Goal: Use online tool/utility

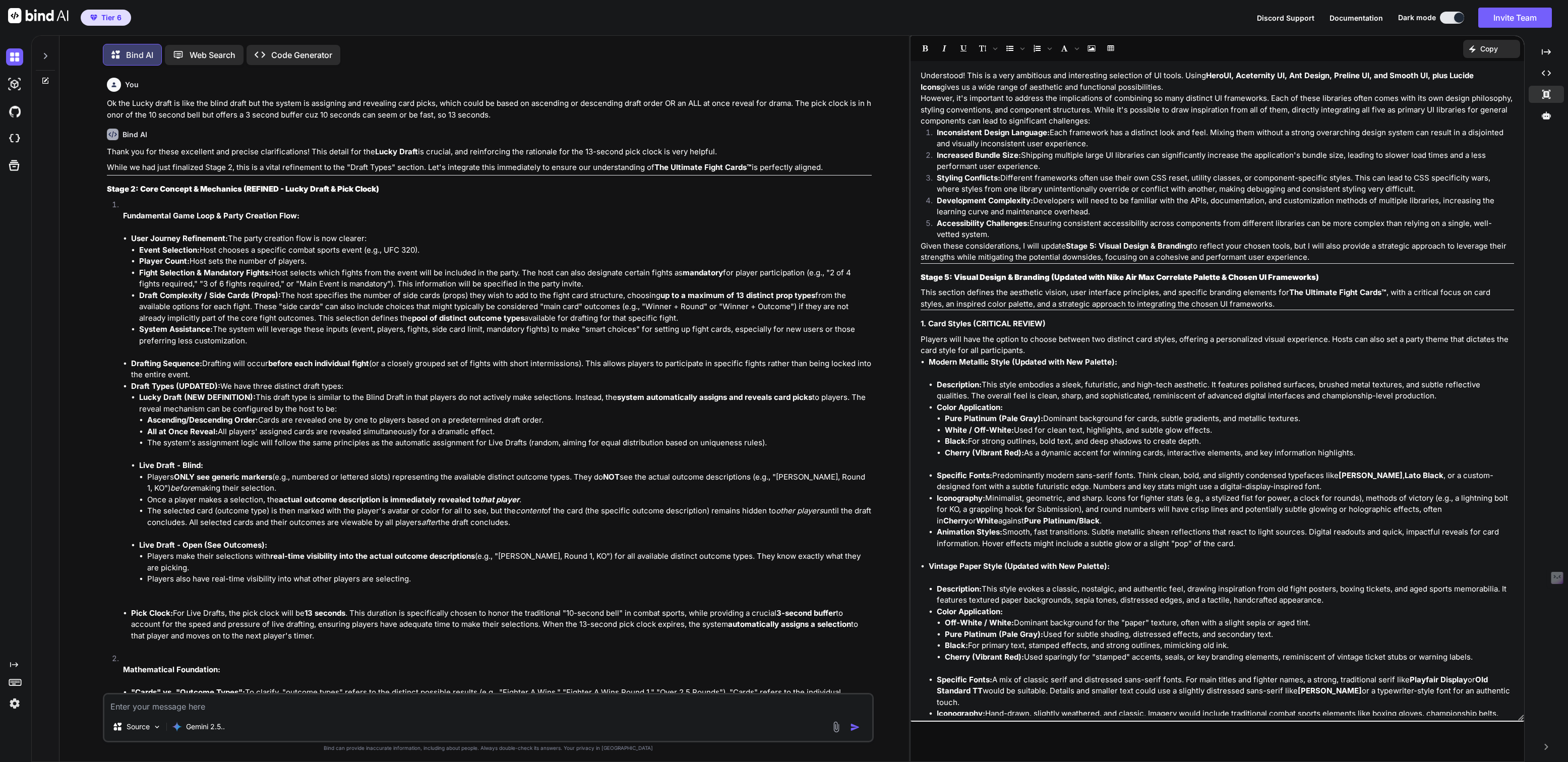
scroll to position [1180, 0]
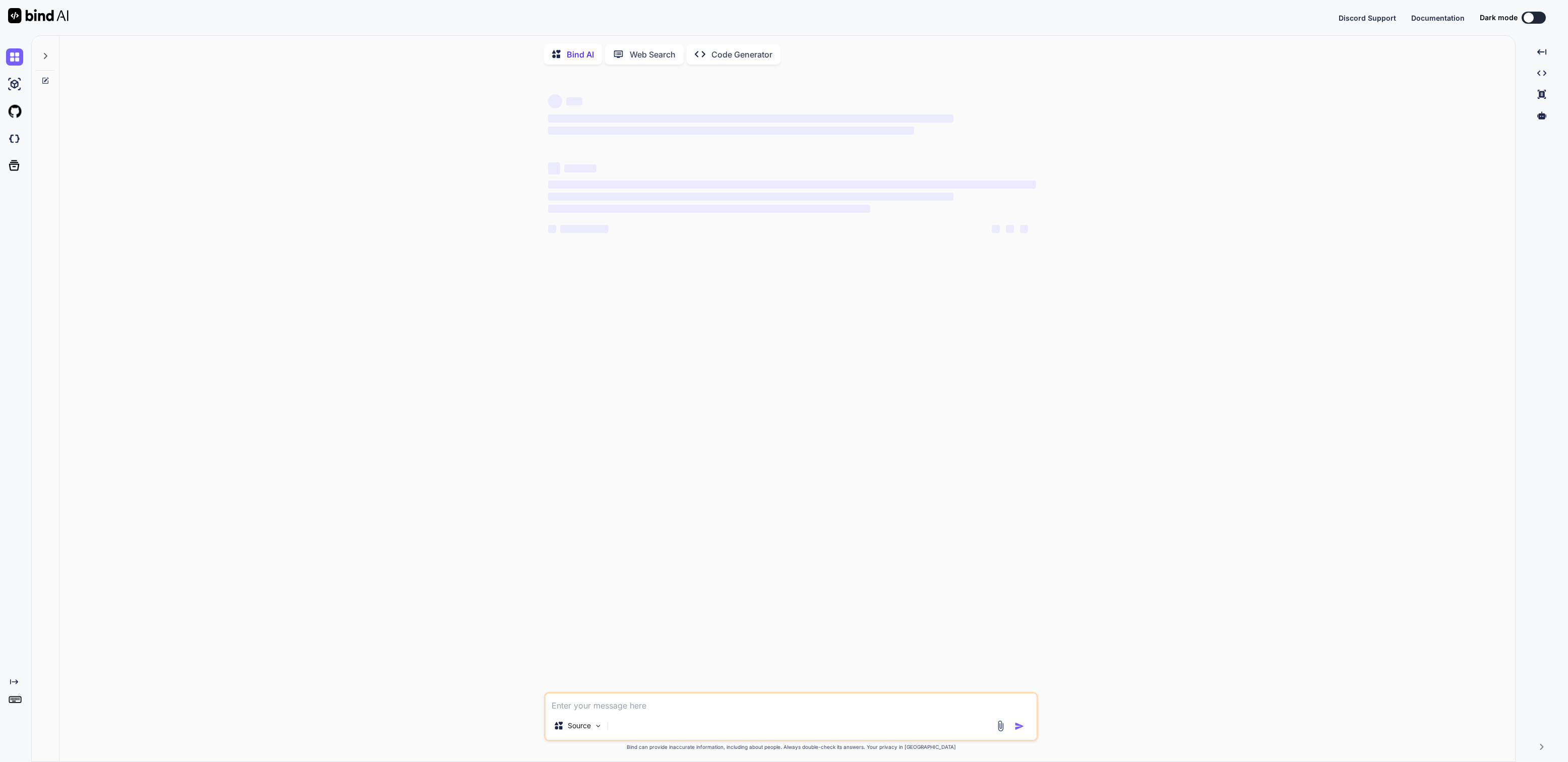
type textarea "x"
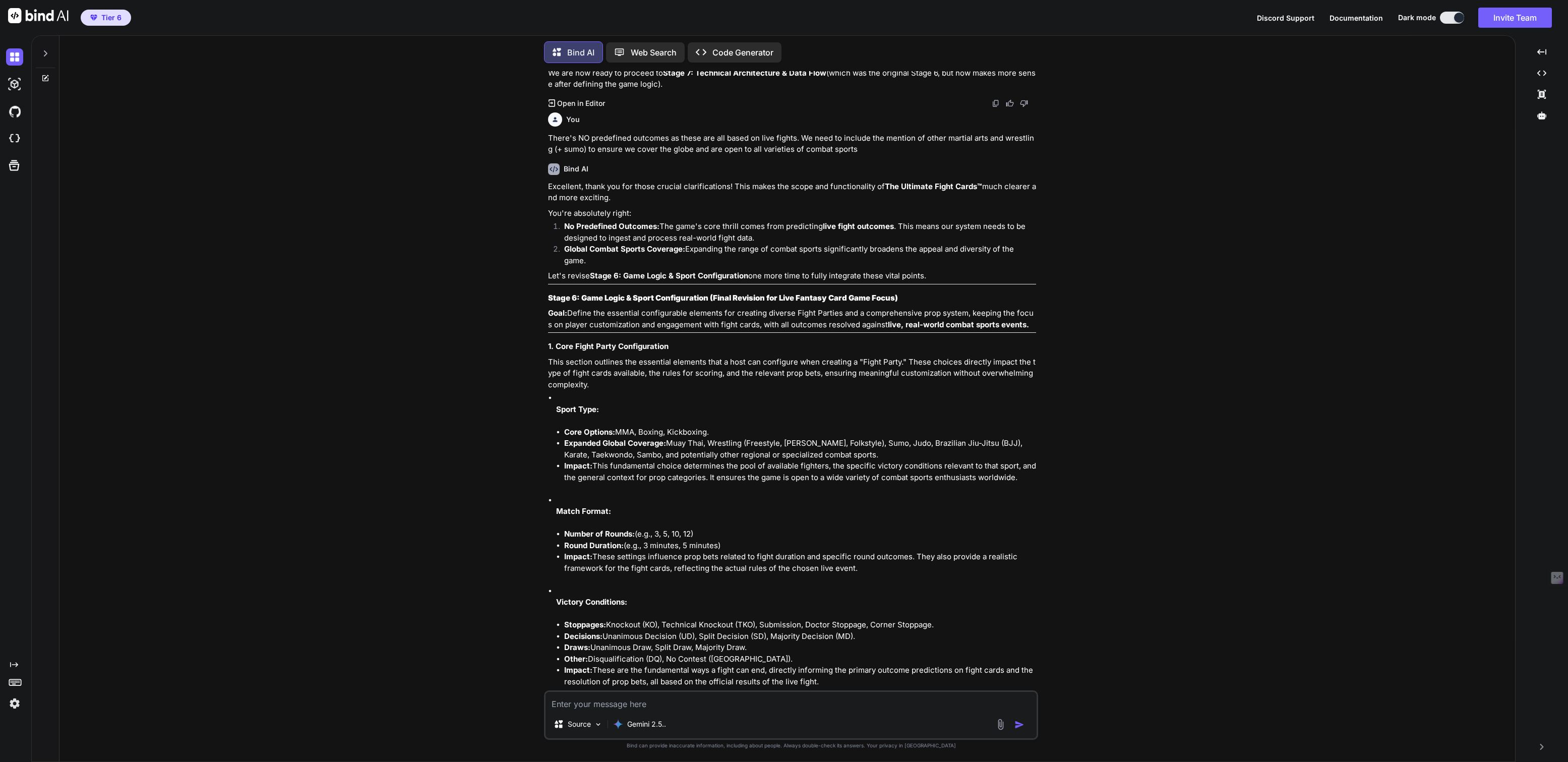
scroll to position [6576, 0]
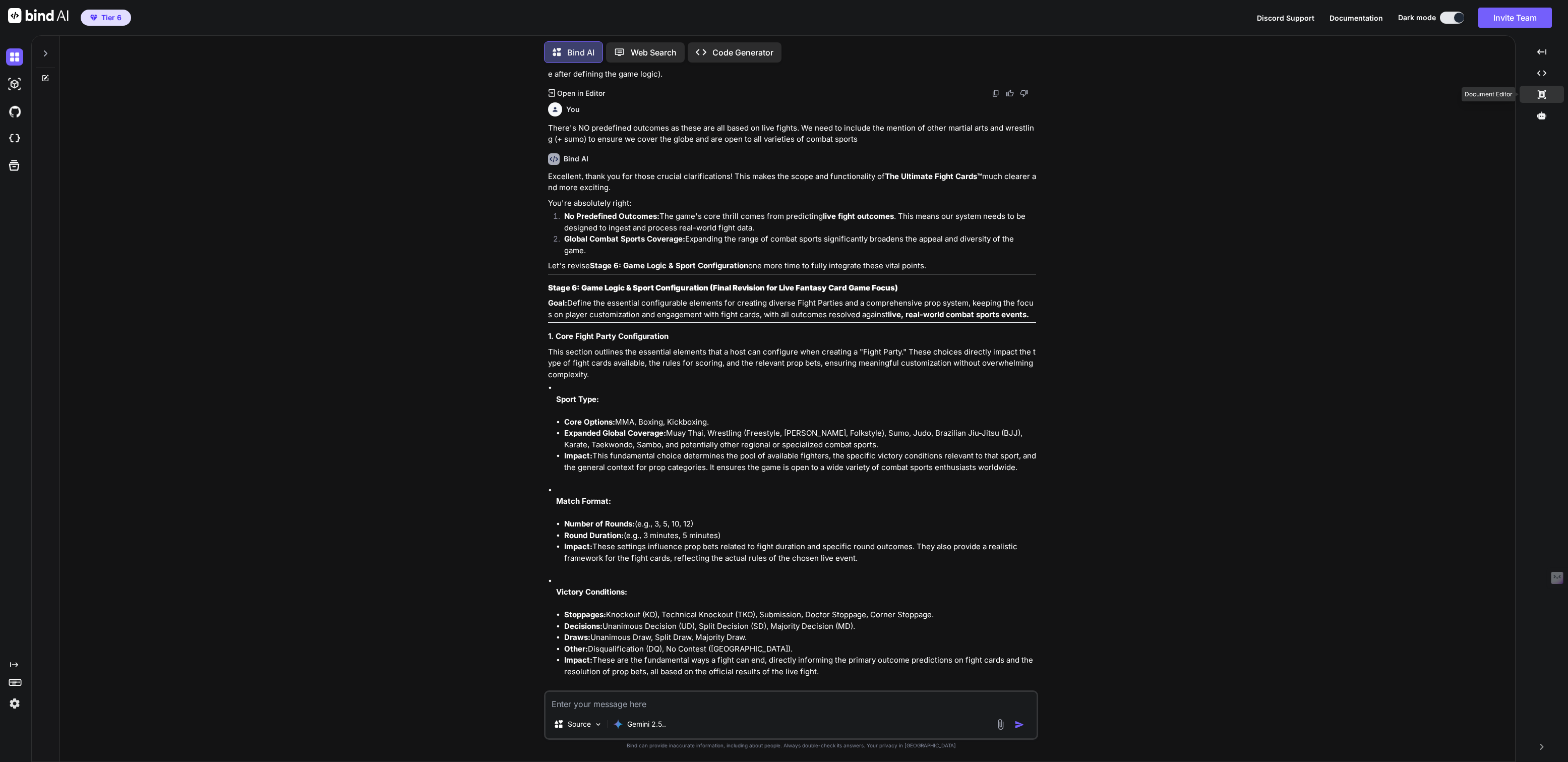
click at [1536, 91] on div "Created with Pixso." at bounding box center [1542, 94] width 44 height 17
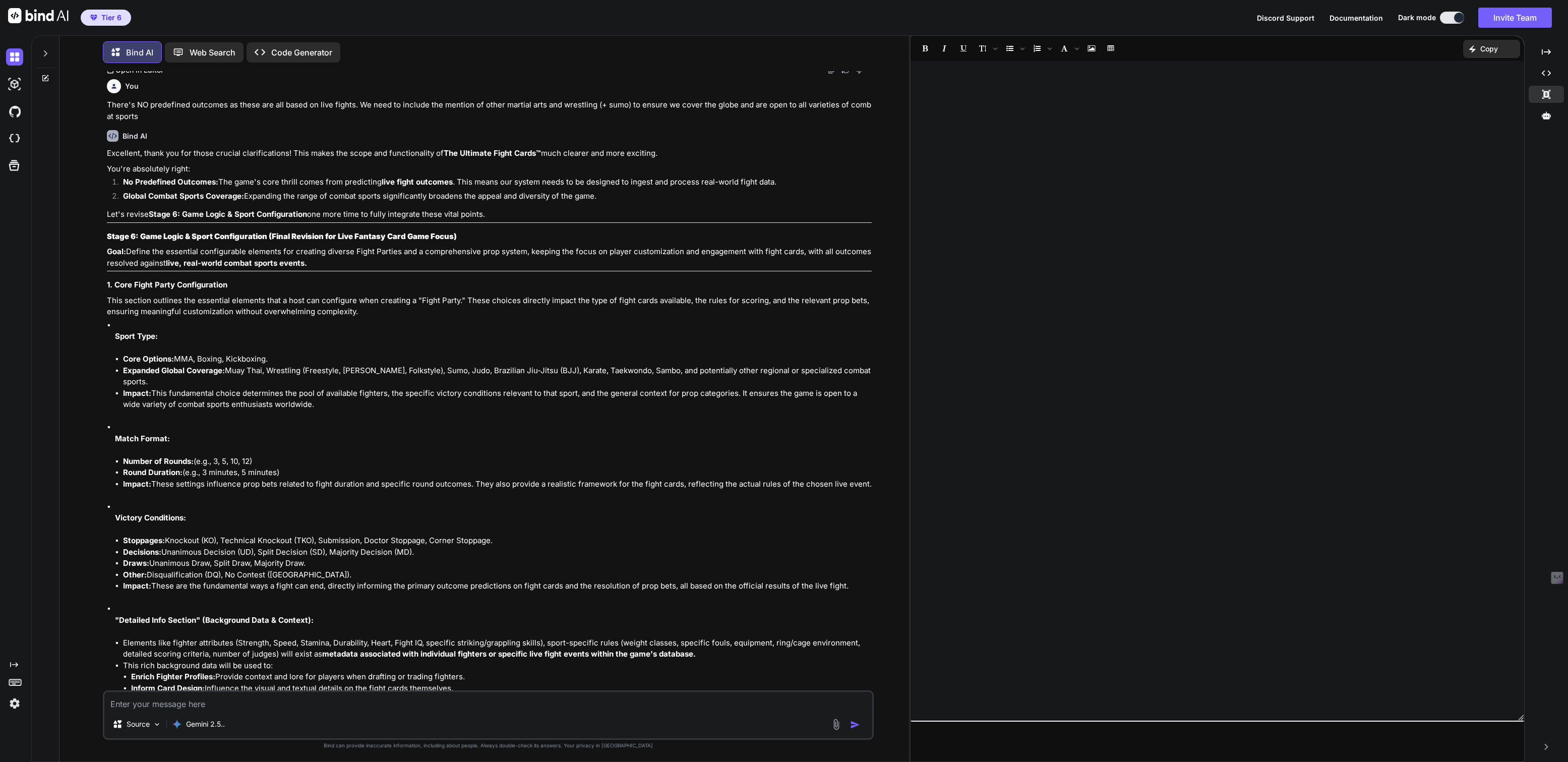
click at [44, 54] on icon at bounding box center [45, 53] width 3 height 6
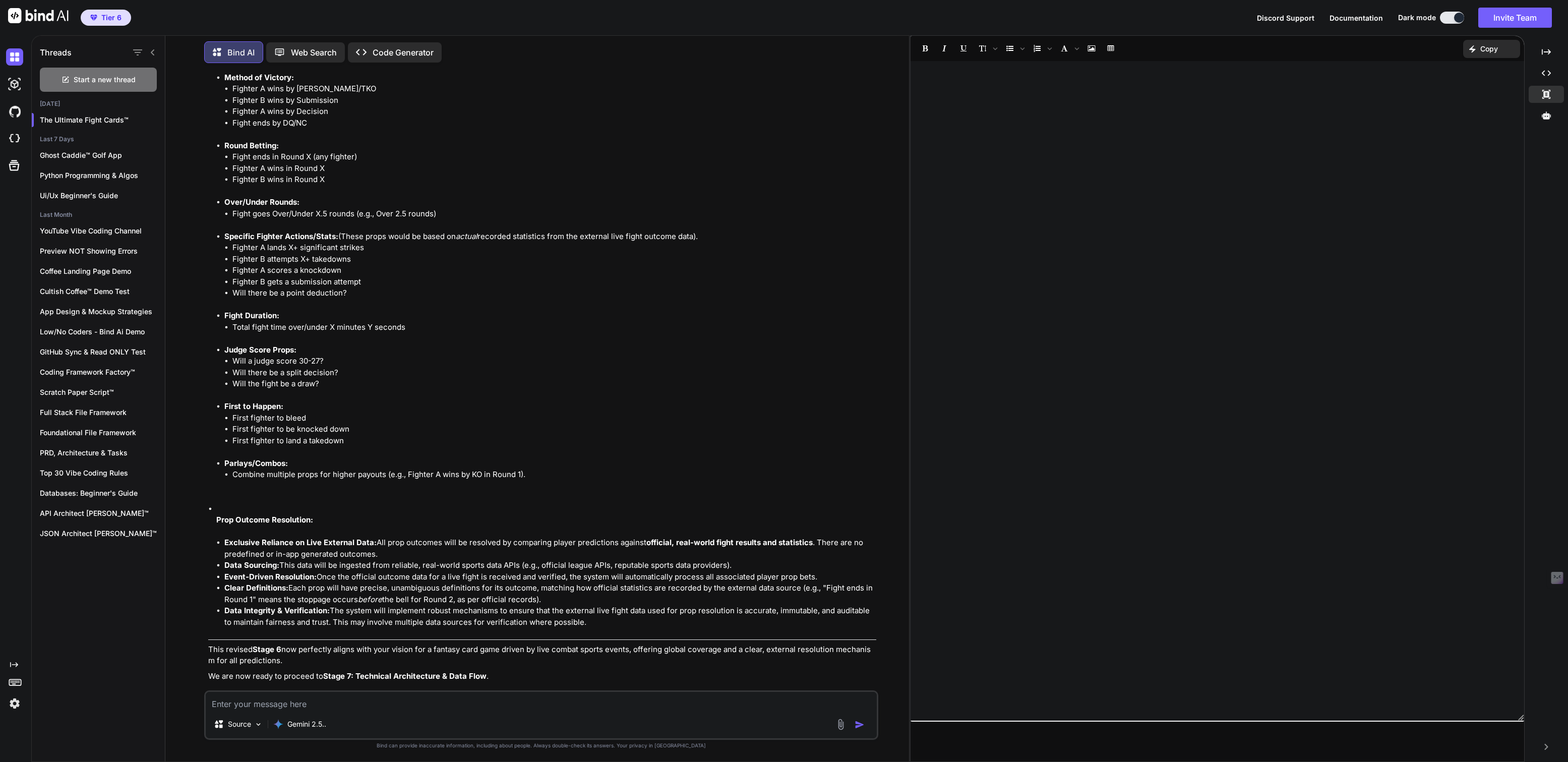
scroll to position [6636, 0]
click at [248, 686] on p "Open in Editor" at bounding box center [241, 691] width 48 height 10
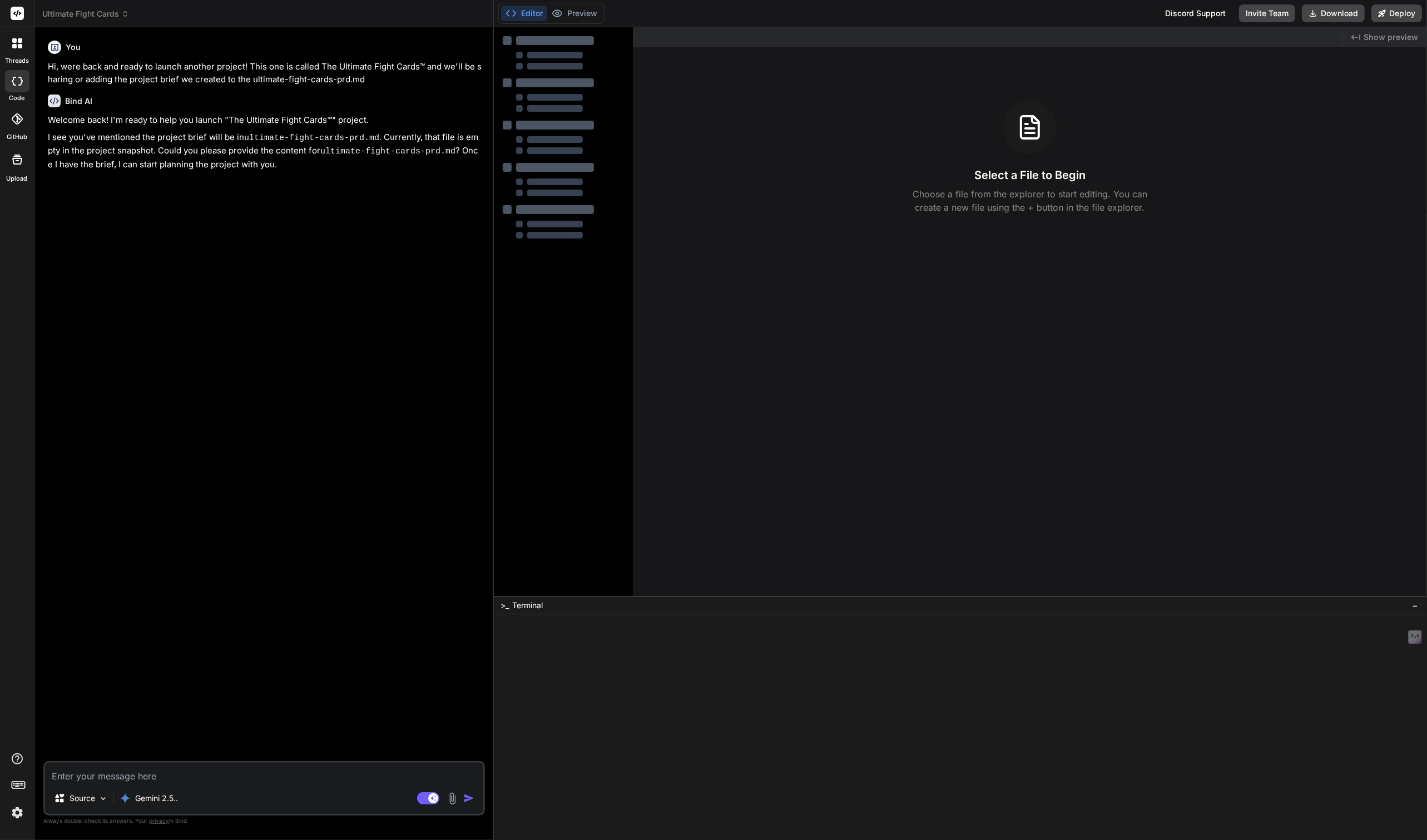
type textarea "x"
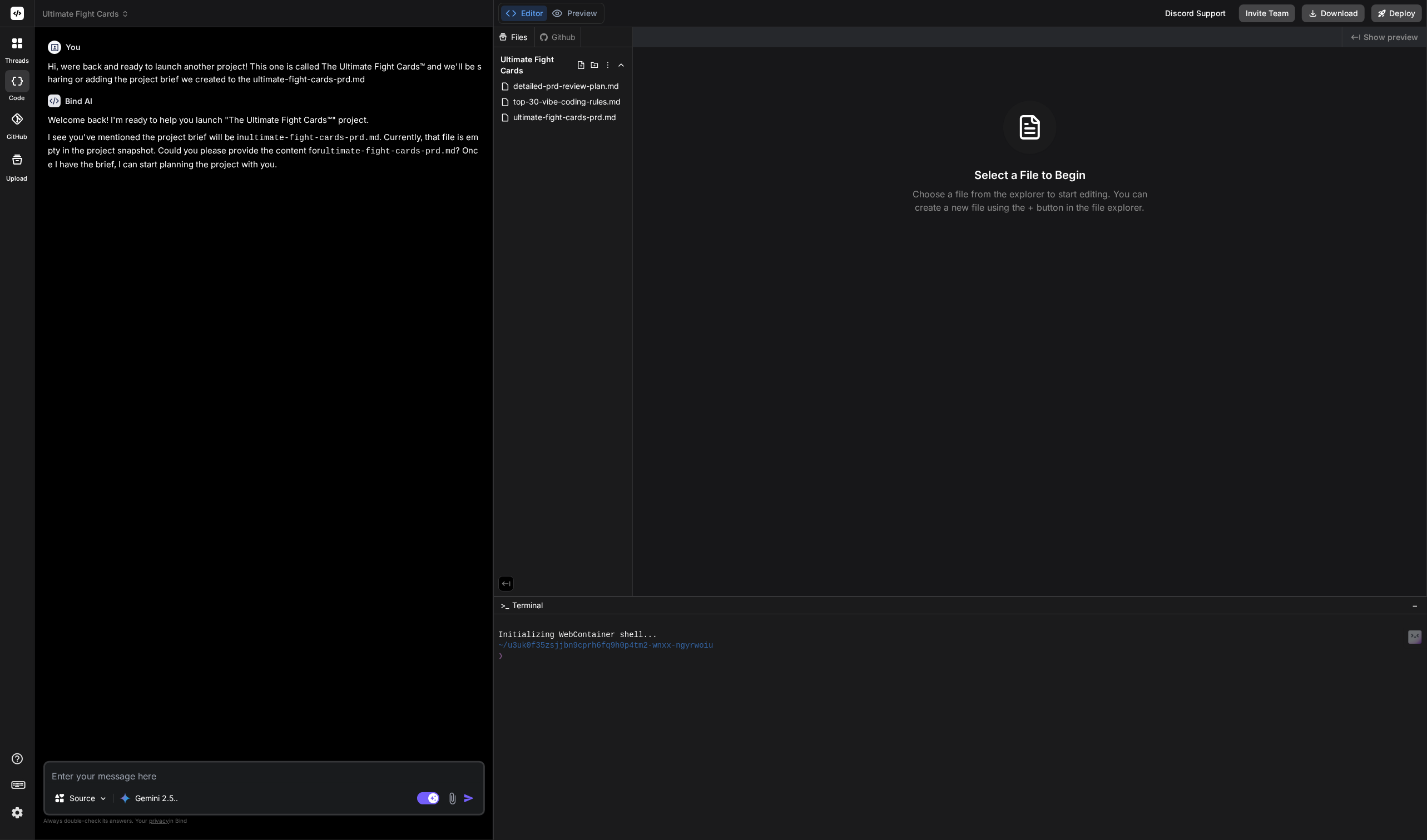
type textarea "x"
click at [571, 120] on span "ultimate-fight-cards-prd.md" at bounding box center [565, 117] width 105 height 14
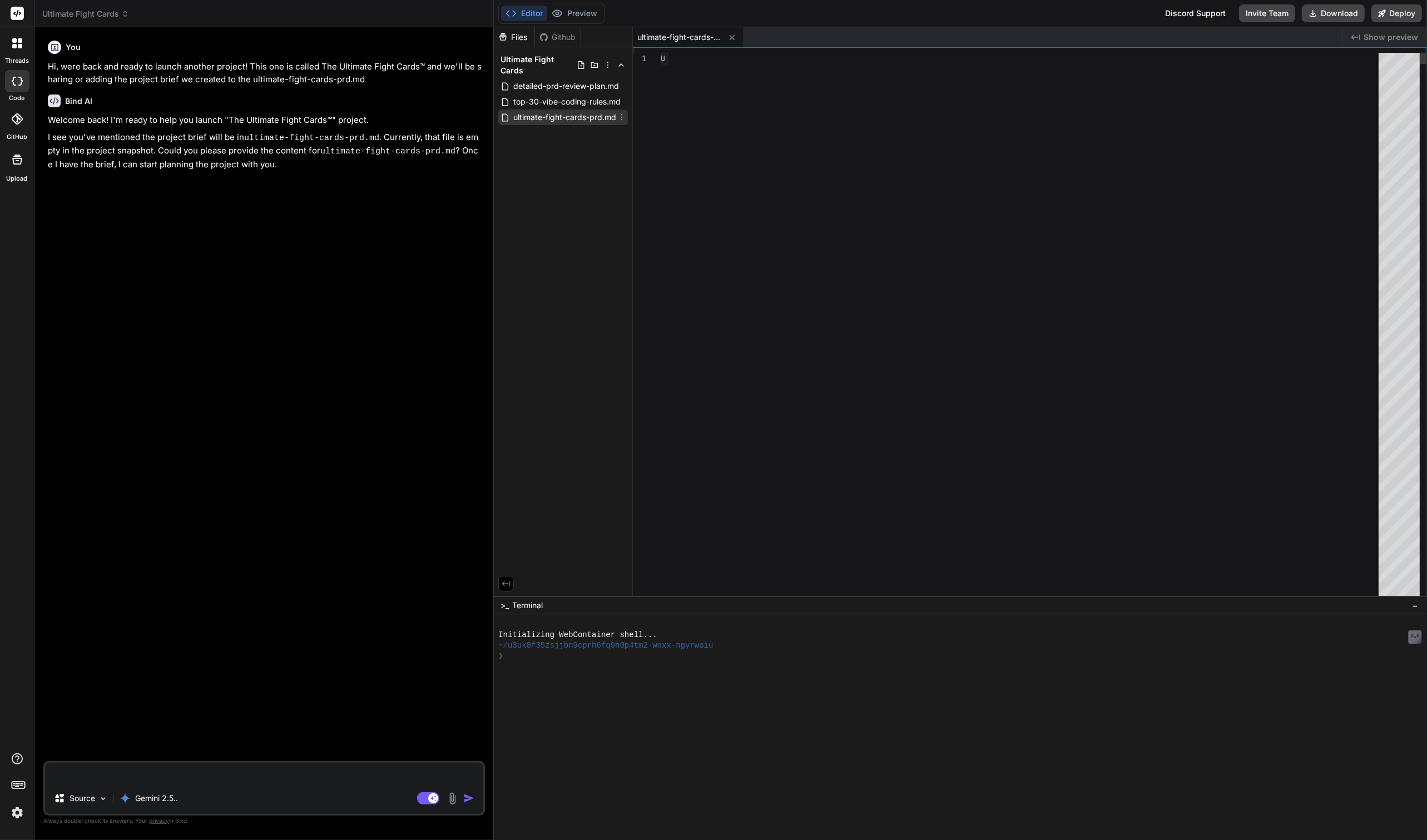
type textarea "x"
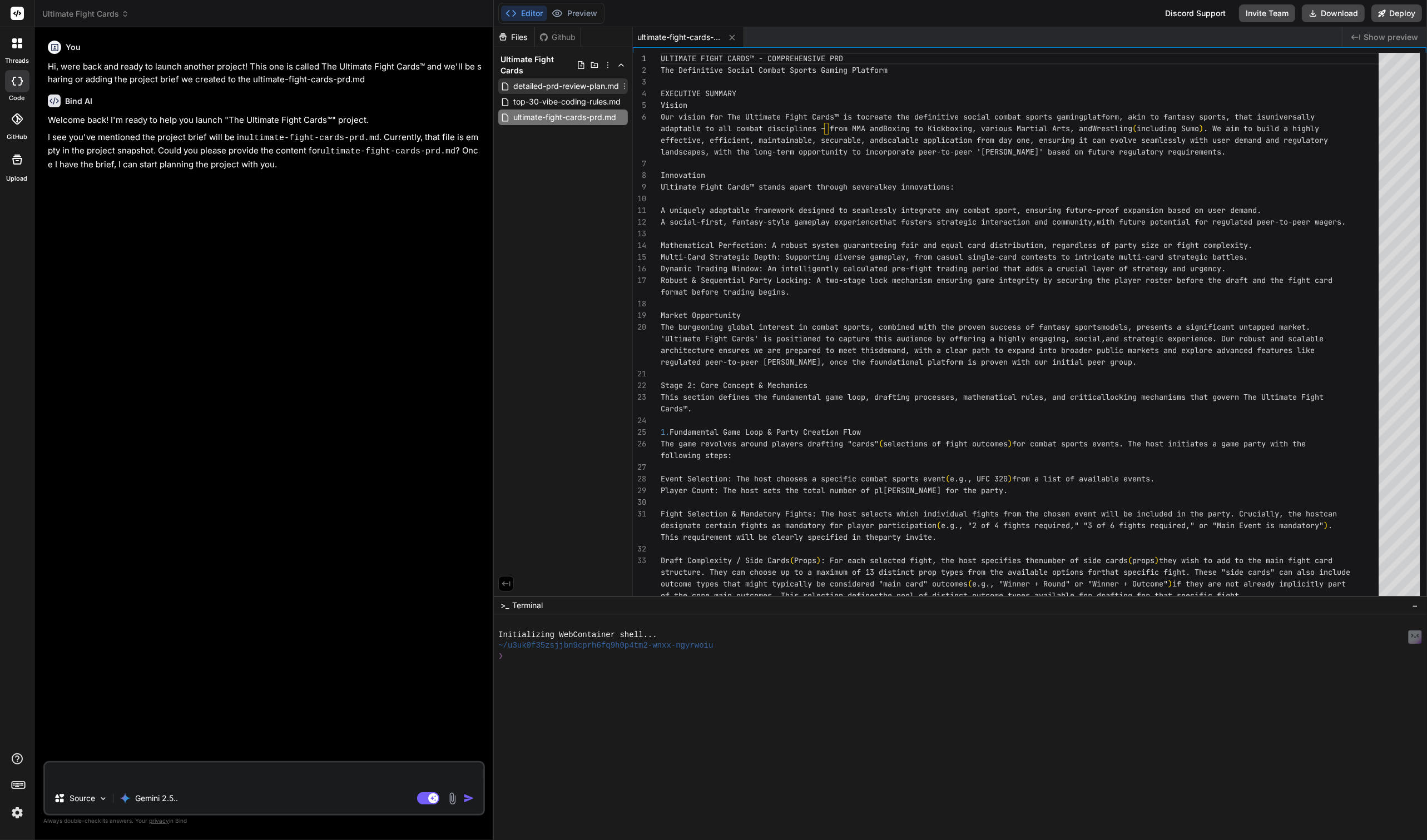
click at [582, 89] on span "detailed-prd-review-plan.md" at bounding box center [566, 86] width 108 height 14
type textarea "Let's begin! Are you ready to start with the "Executive Summary" section? Pleas…"
